Goal: Transaction & Acquisition: Obtain resource

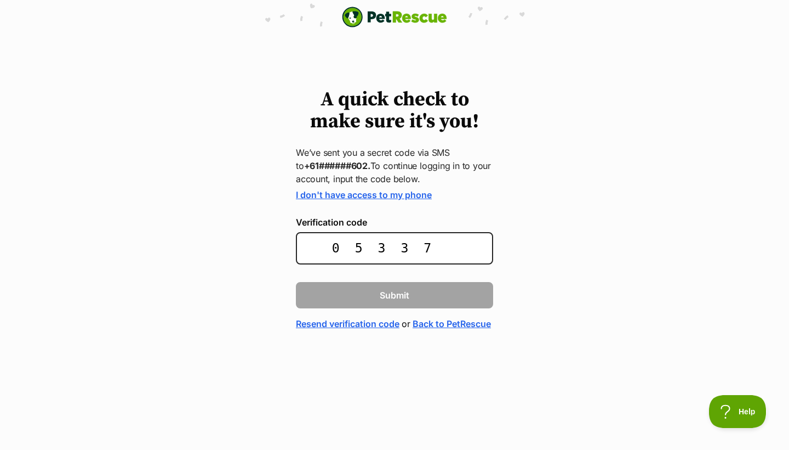
type input "053374"
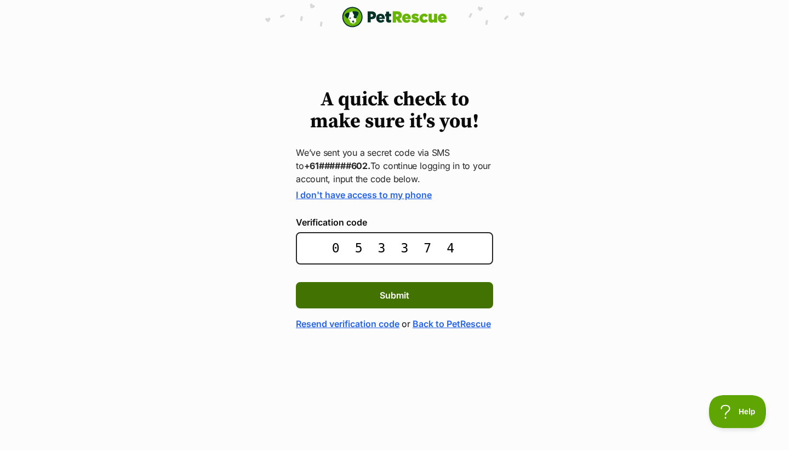
click at [436, 301] on button "Submit" at bounding box center [394, 295] width 197 height 26
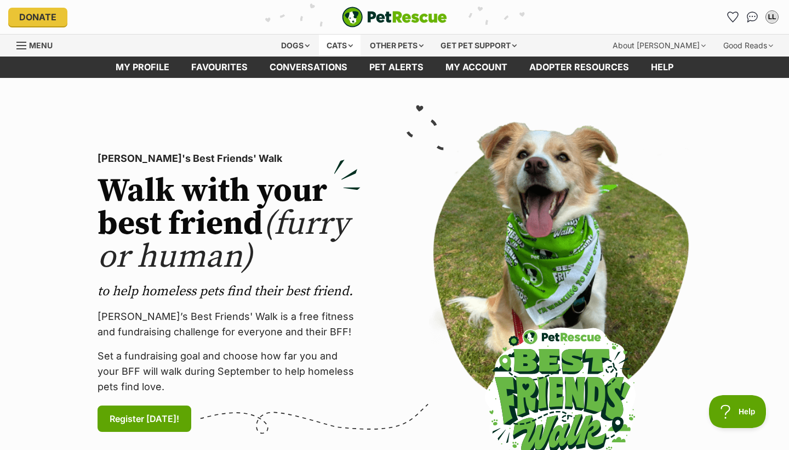
click at [344, 44] on div "Cats" at bounding box center [340, 46] width 42 height 22
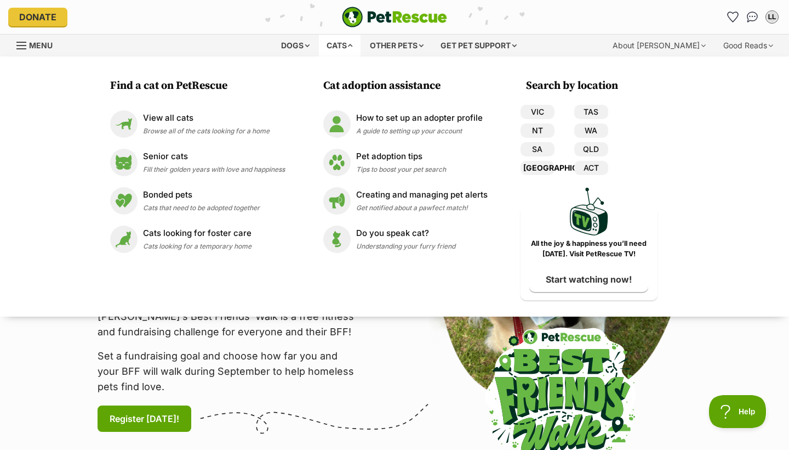
click at [544, 165] on link "[GEOGRAPHIC_DATA]" at bounding box center [538, 168] width 34 height 14
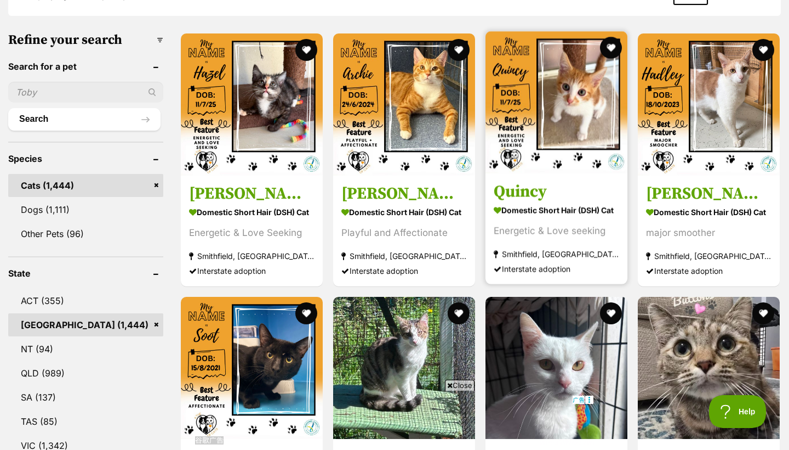
scroll to position [327, 0]
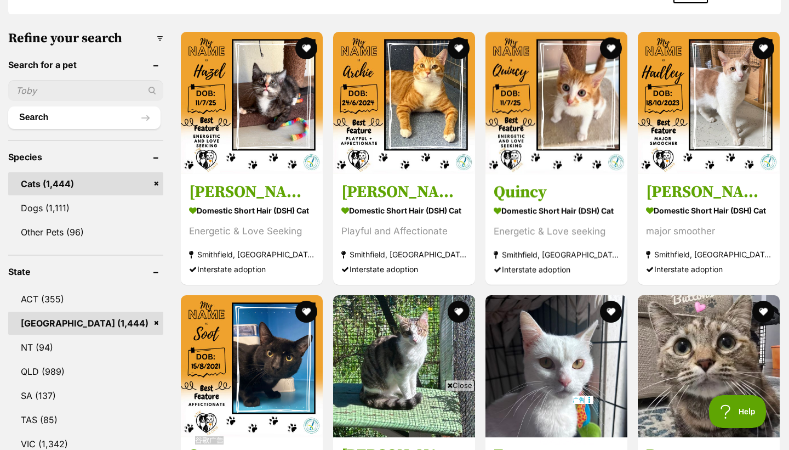
click at [100, 188] on link "Cats (1,444)" at bounding box center [85, 183] width 155 height 23
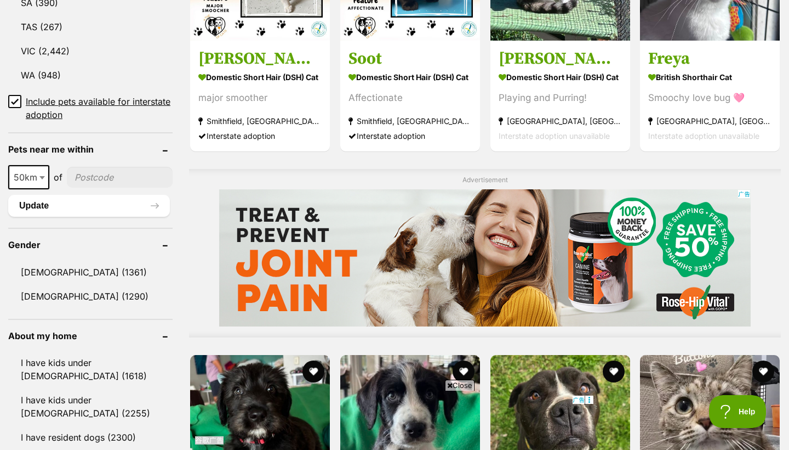
scroll to position [721, 0]
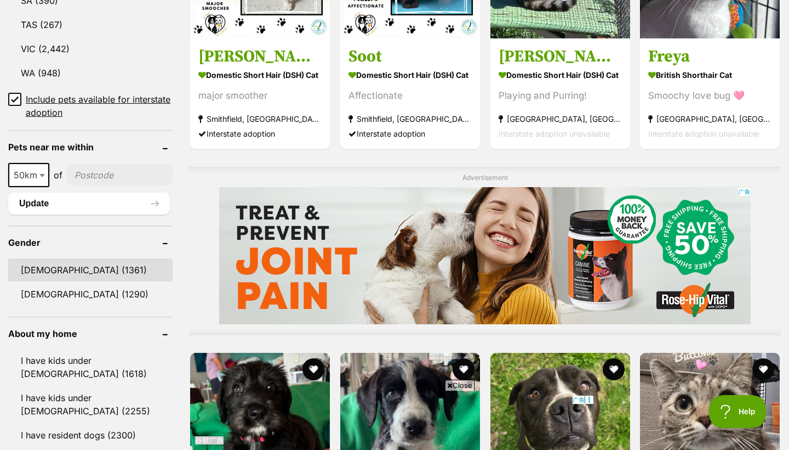
click at [81, 268] on link "Male (1361)" at bounding box center [90, 269] width 164 height 23
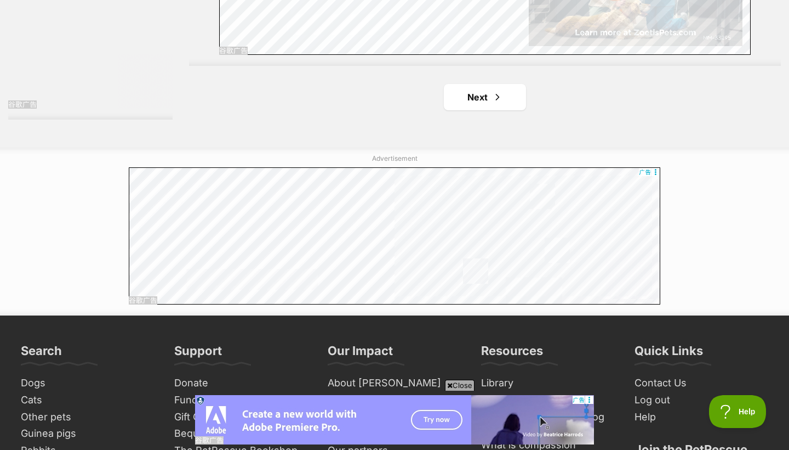
scroll to position [2168, 0]
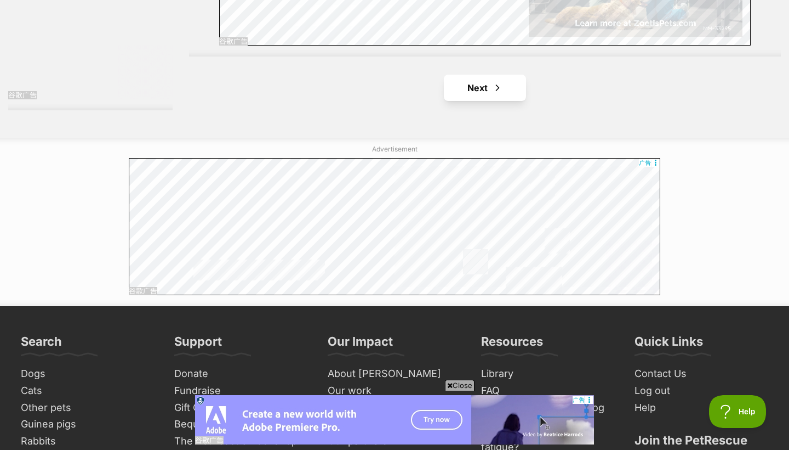
click at [474, 90] on link "Next" at bounding box center [485, 88] width 82 height 26
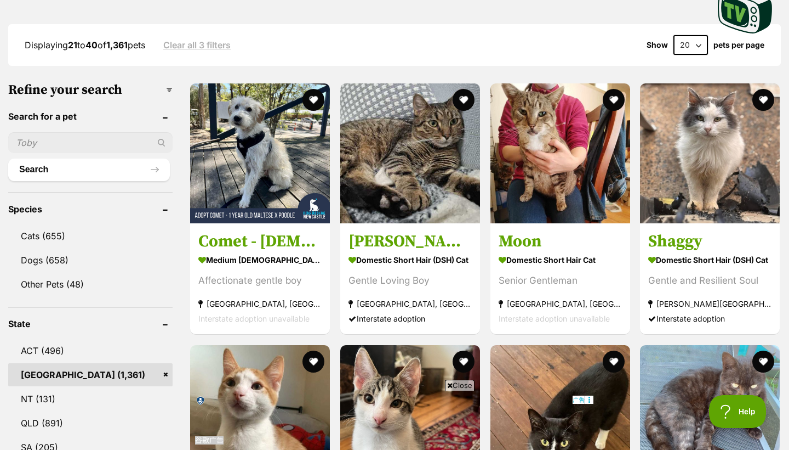
scroll to position [274, 0]
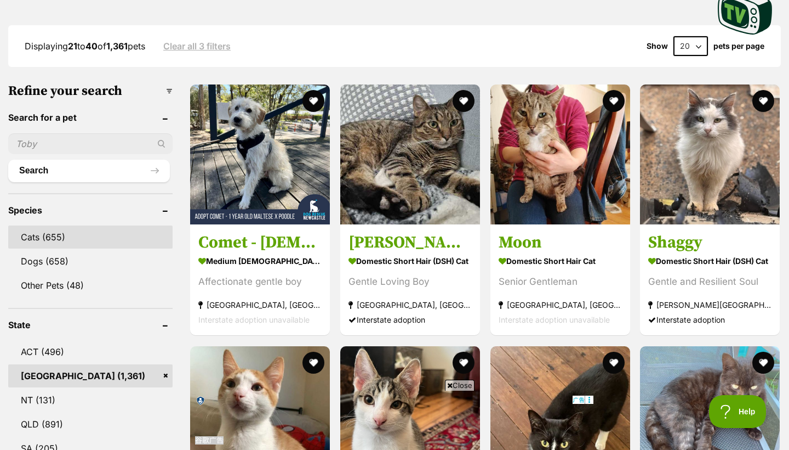
click at [63, 239] on link "Cats (655)" at bounding box center [90, 236] width 164 height 23
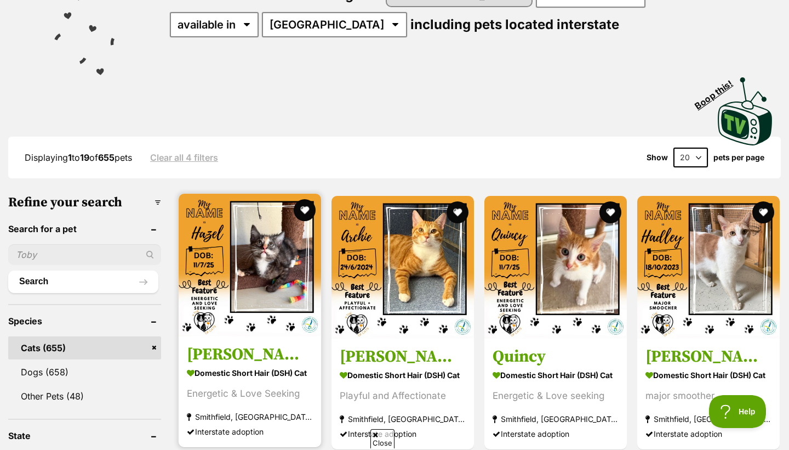
scroll to position [163, 0]
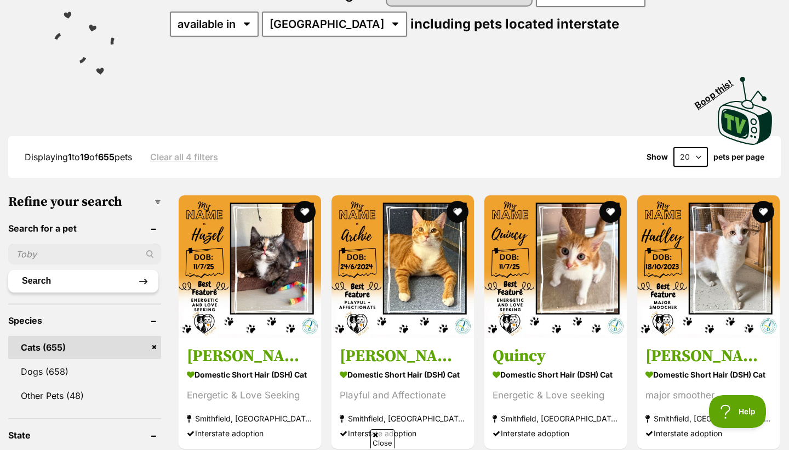
click at [110, 281] on button "Search" at bounding box center [83, 281] width 150 height 22
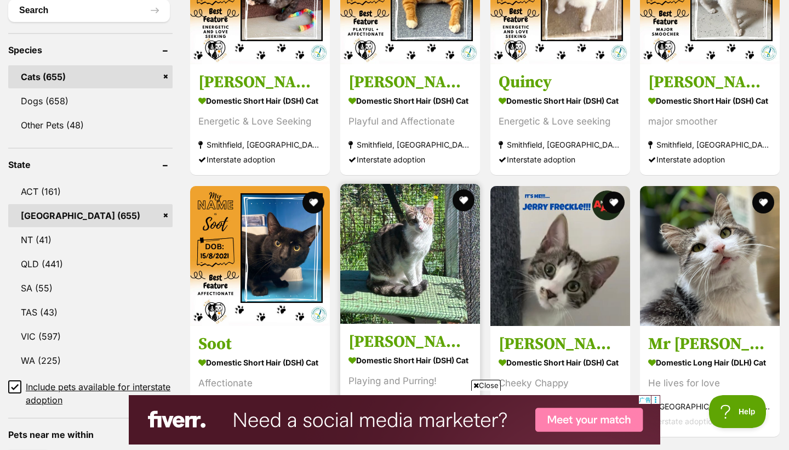
scroll to position [434, 0]
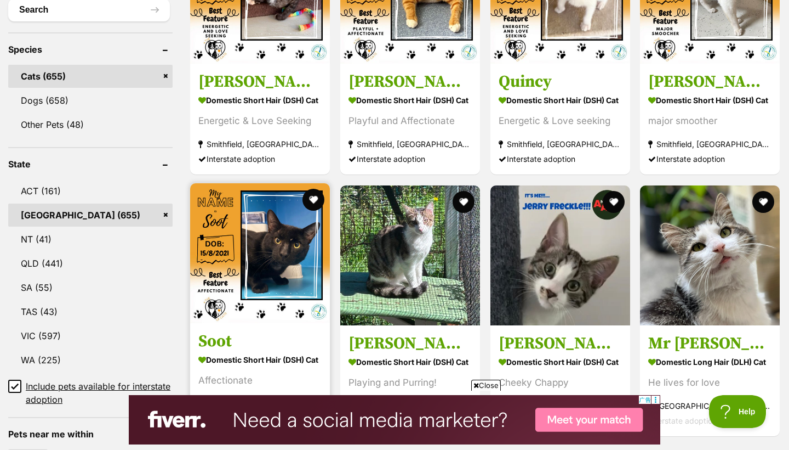
click at [297, 262] on img at bounding box center [260, 253] width 140 height 140
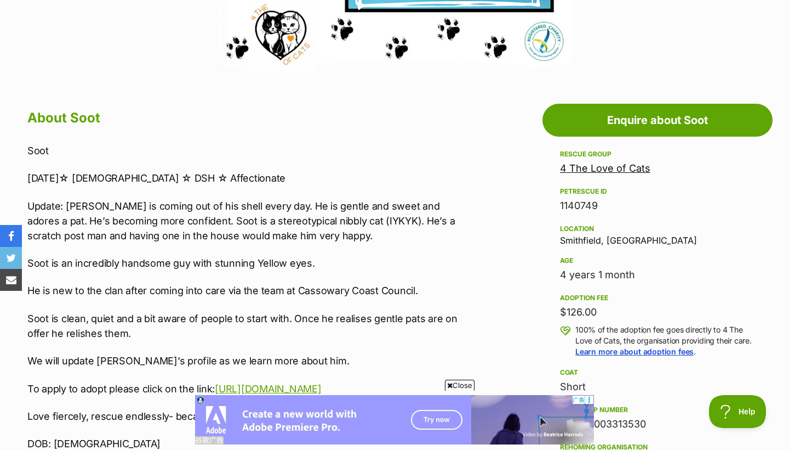
scroll to position [514, 0]
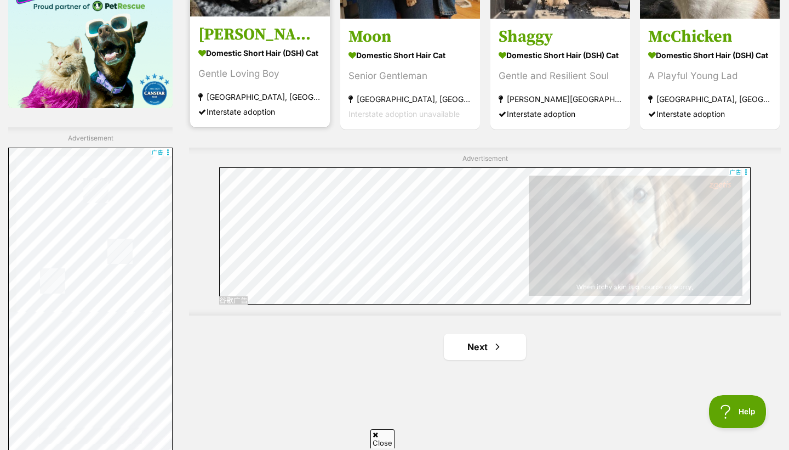
scroll to position [1860, 0]
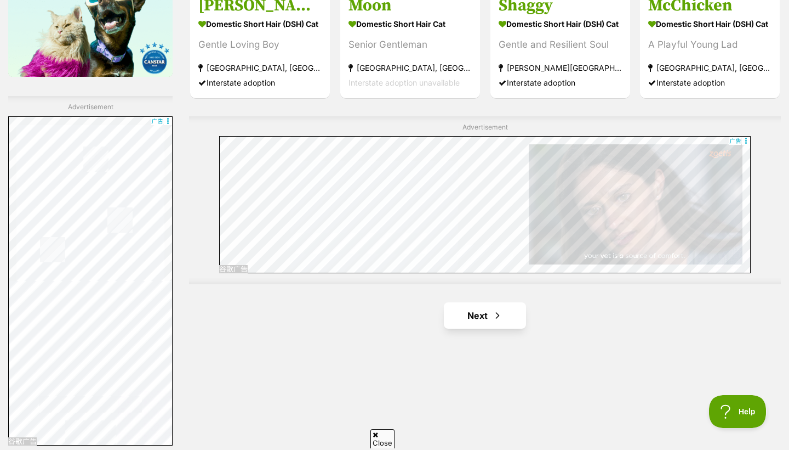
click at [472, 313] on link "Next" at bounding box center [485, 315] width 82 height 26
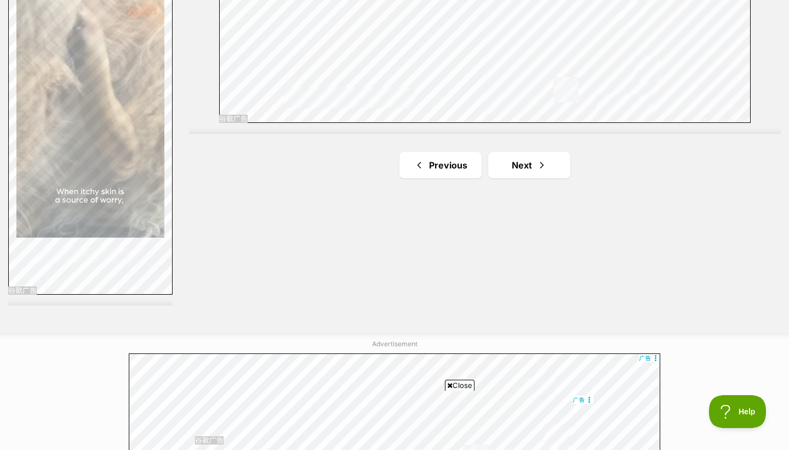
scroll to position [1925, 0]
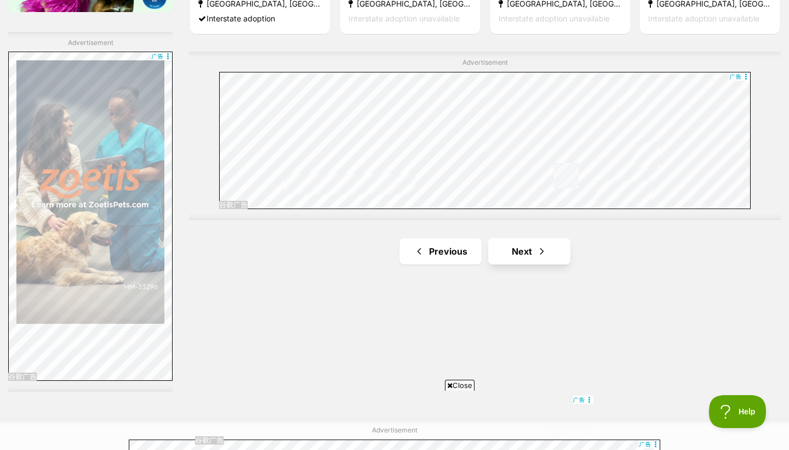
click at [526, 254] on link "Next" at bounding box center [529, 251] width 82 height 26
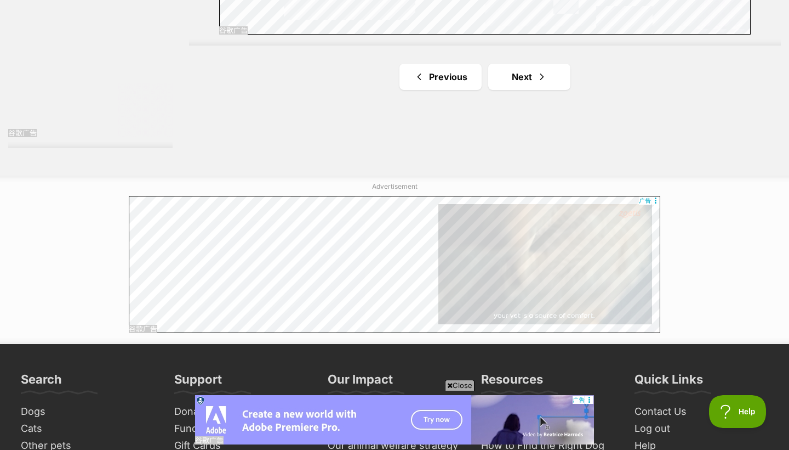
scroll to position [2169, 0]
